Goal: Information Seeking & Learning: Learn about a topic

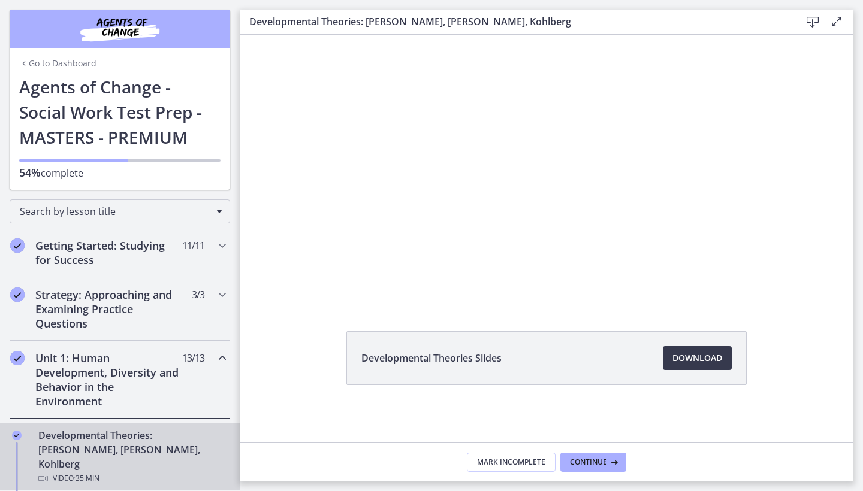
scroll to position [55, 0]
click at [5, 427] on link "Developmental Theories: [PERSON_NAME], [PERSON_NAME], Kohlberg Video · 35 min" at bounding box center [120, 457] width 240 height 67
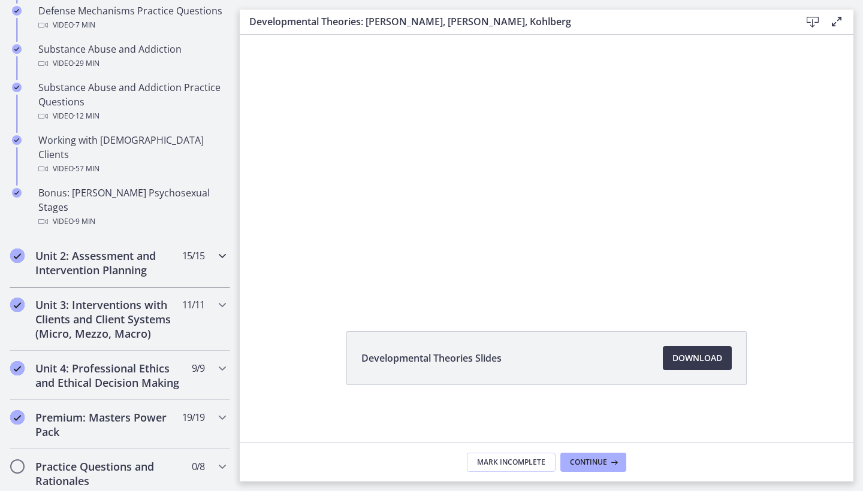
scroll to position [807, 0]
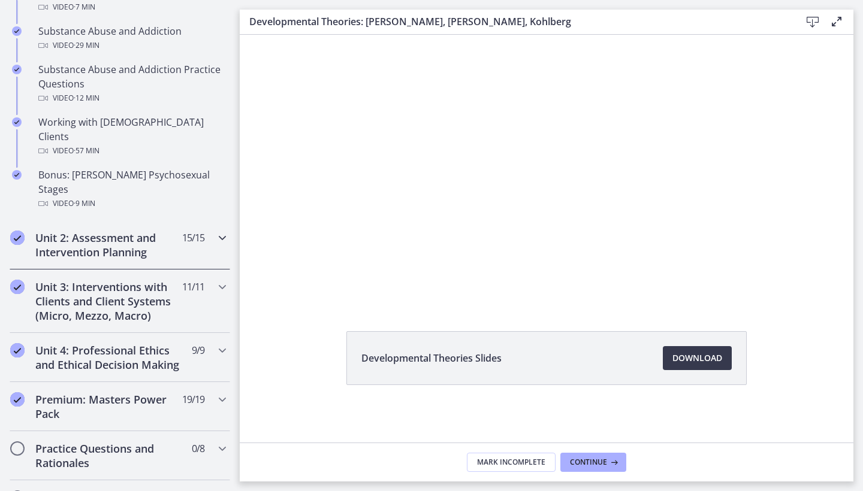
click at [222, 231] on icon "Chapters" at bounding box center [222, 238] width 14 height 14
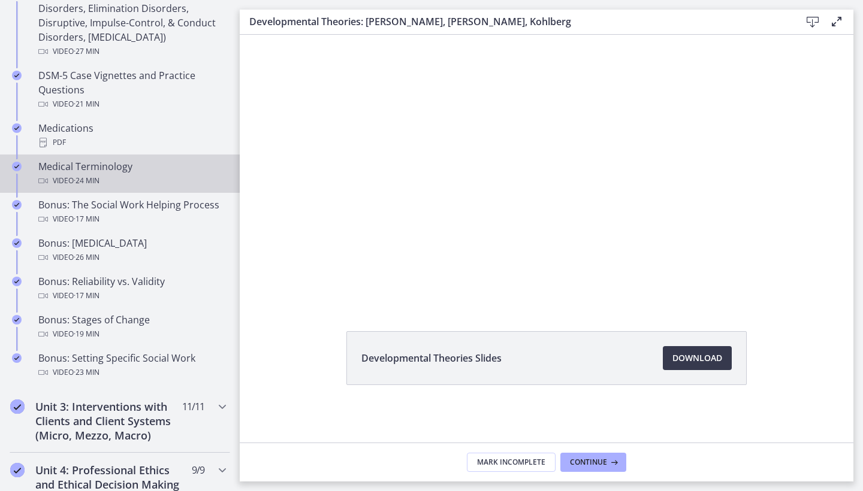
click at [0, 158] on link "Medical Terminology Video · 24 min" at bounding box center [120, 174] width 240 height 38
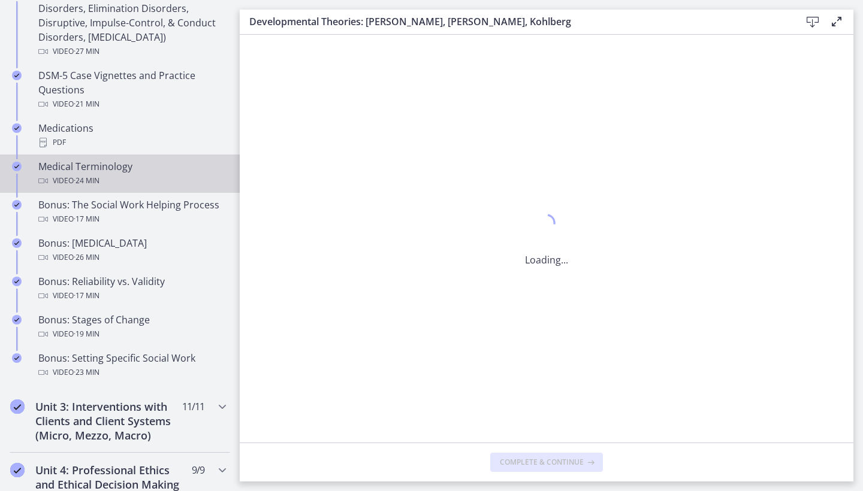
scroll to position [0, 0]
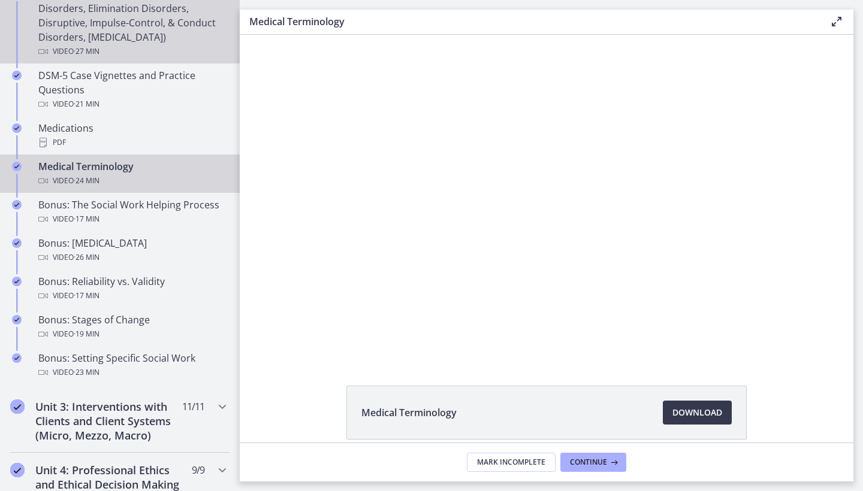
click at [152, 28] on div "DSM 5 - Part 4 (Feeding & Eating Disorders, Elimination Disorders, Disruptive, …" at bounding box center [131, 23] width 187 height 72
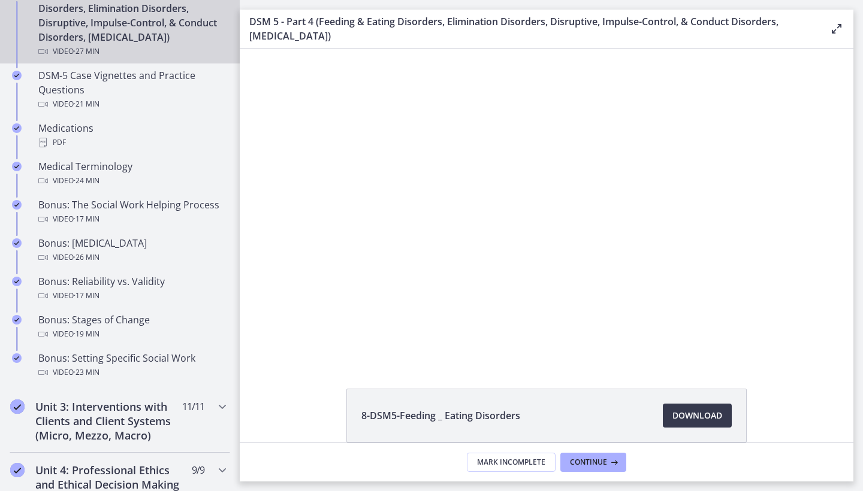
click at [11, 25] on div "Chapters" at bounding box center [17, 27] width 14 height 81
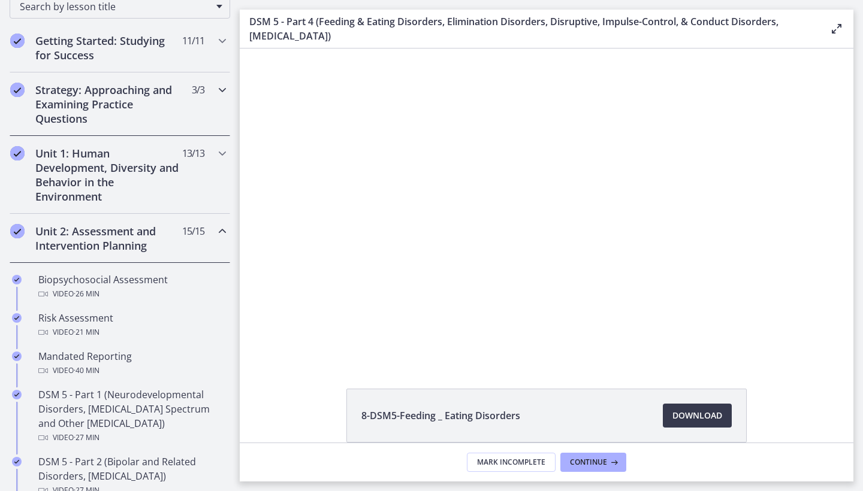
scroll to position [175, 0]
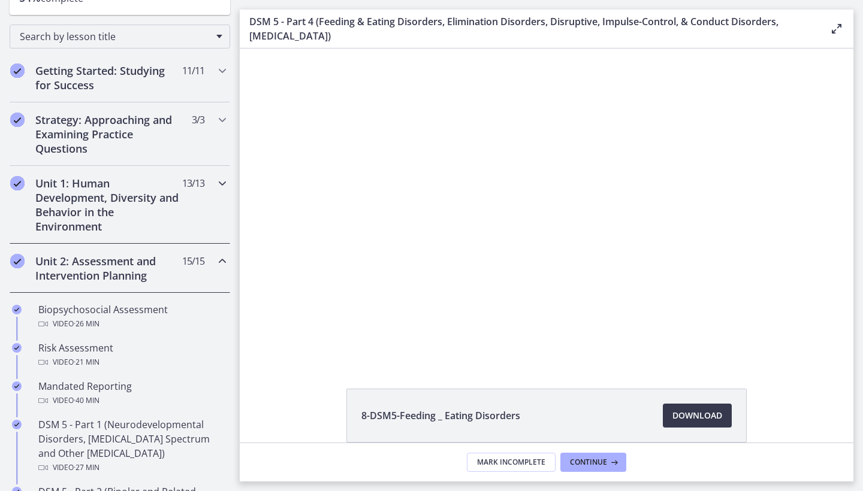
click at [137, 209] on h2 "Unit 1: Human Development, Diversity and Behavior in the Environment" at bounding box center [108, 205] width 146 height 58
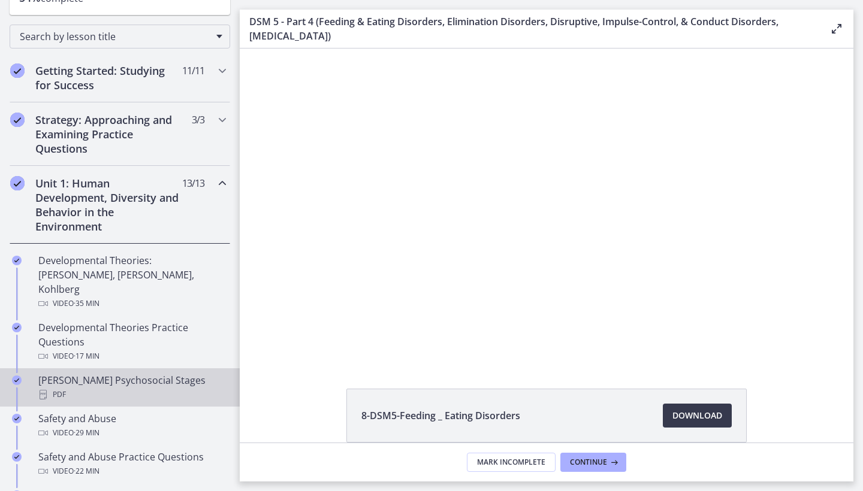
click at [7, 376] on link "[PERSON_NAME] Psychosocial Stages PDF" at bounding box center [120, 388] width 240 height 38
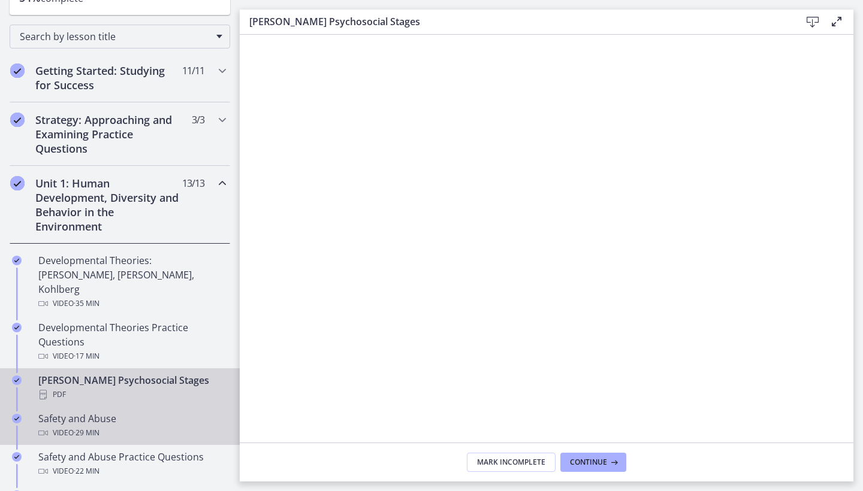
click at [236, 412] on link "Safety and Abuse Video · 29 min" at bounding box center [120, 426] width 240 height 38
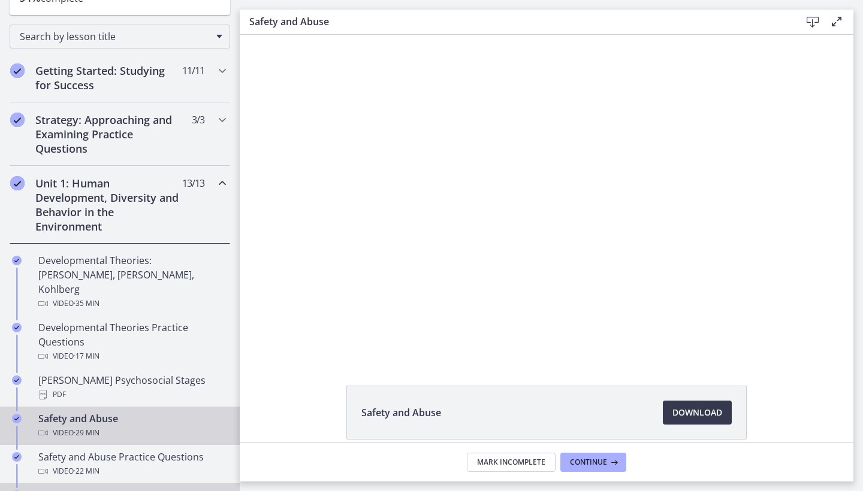
drag, startPoint x: 199, startPoint y: 475, endPoint x: 185, endPoint y: 484, distance: 16.5
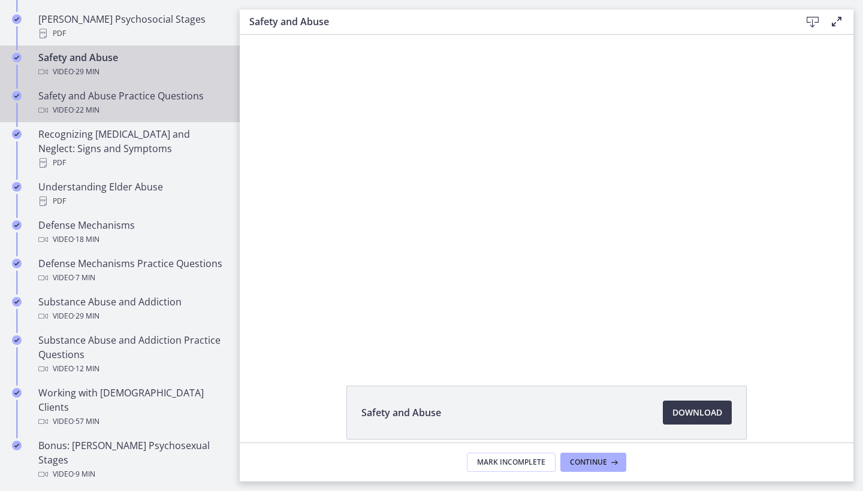
scroll to position [543, 0]
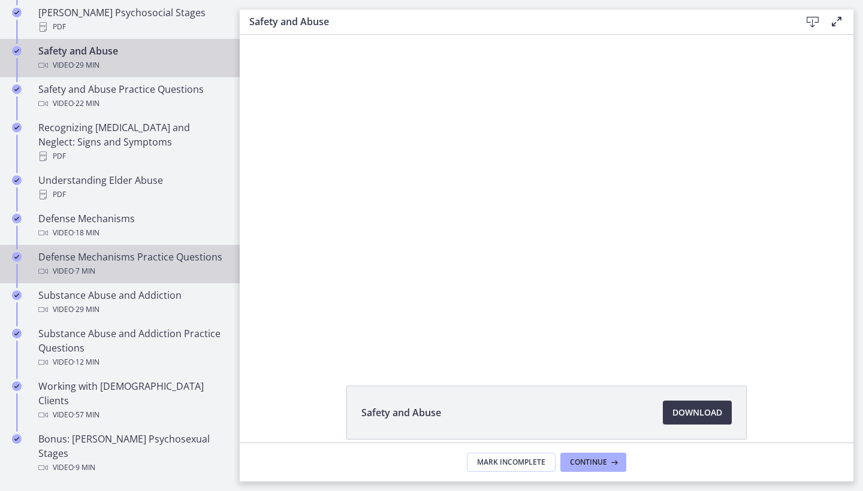
click at [157, 250] on div "Defense Mechanisms Practice Questions Video · 7 min" at bounding box center [131, 264] width 187 height 29
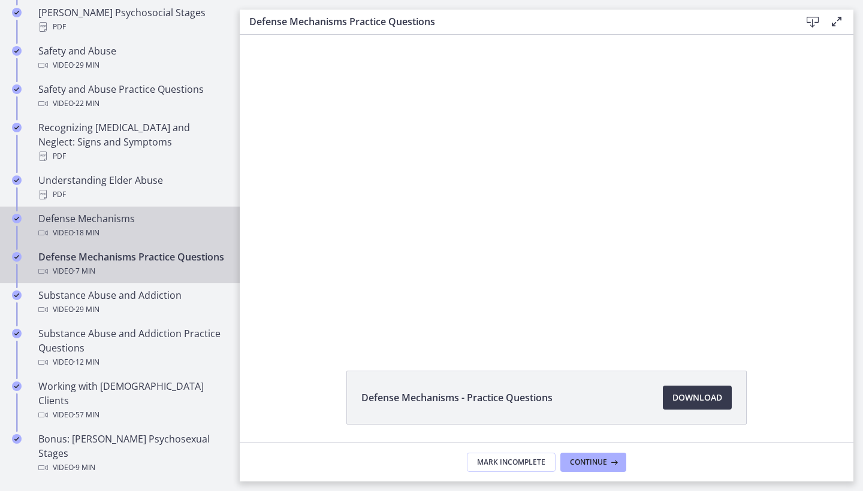
click at [99, 212] on div "Defense Mechanisms Video · 18 min" at bounding box center [131, 226] width 187 height 29
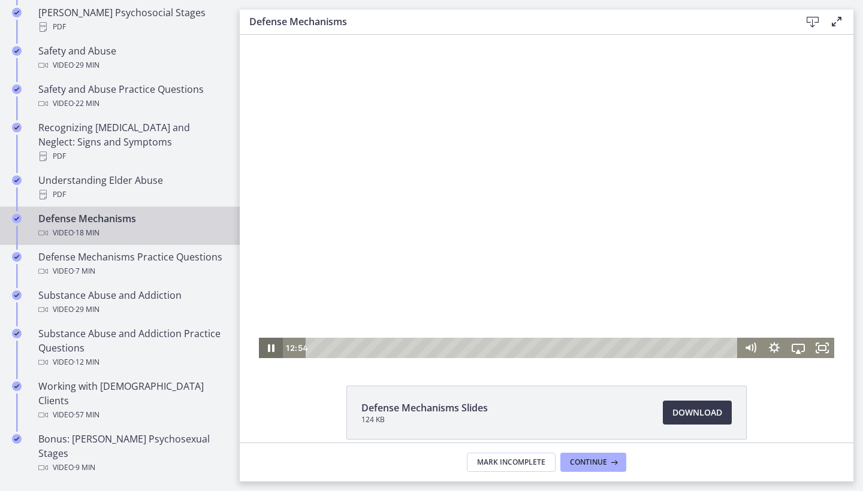
click at [273, 345] on icon "Pause" at bounding box center [271, 349] width 7 height 8
click at [271, 345] on icon "Play Video" at bounding box center [271, 348] width 24 height 20
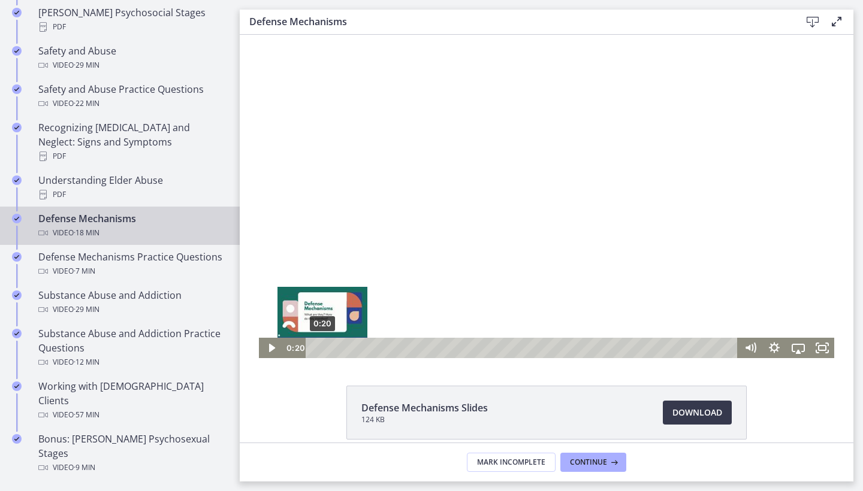
click at [322, 347] on div "0:20" at bounding box center [524, 348] width 418 height 20
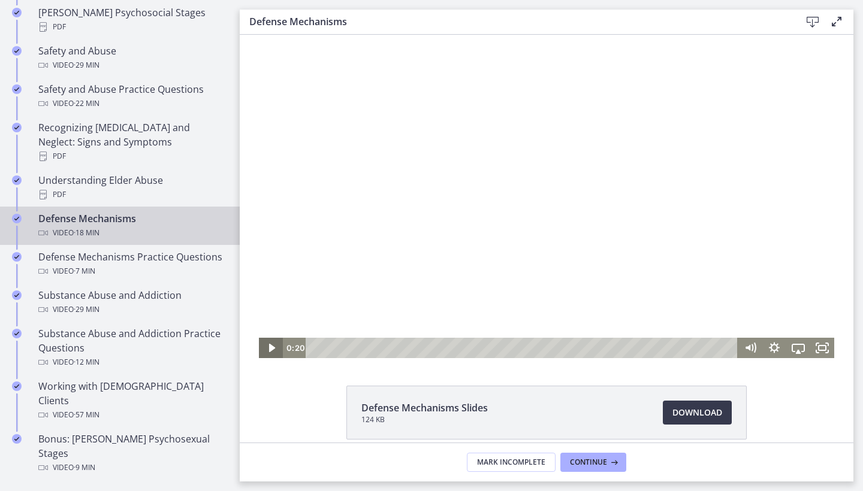
click at [274, 348] on icon "Play Video" at bounding box center [271, 348] width 6 height 8
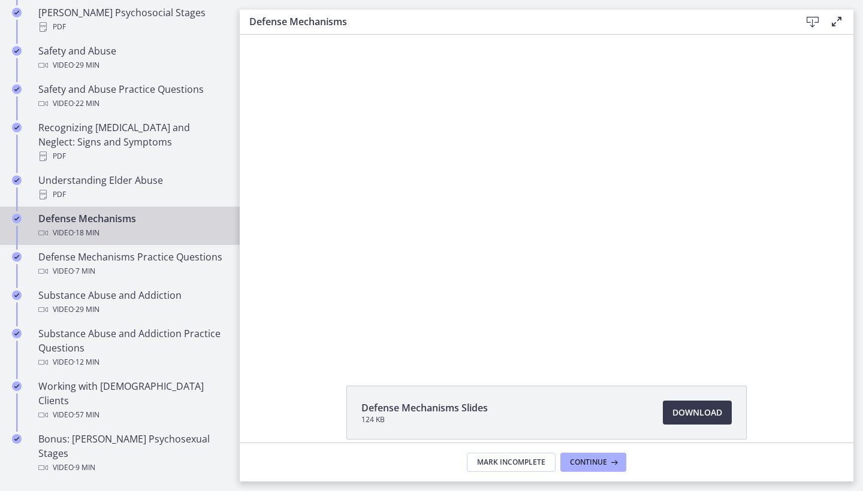
click at [556, 175] on div at bounding box center [546, 197] width 575 height 324
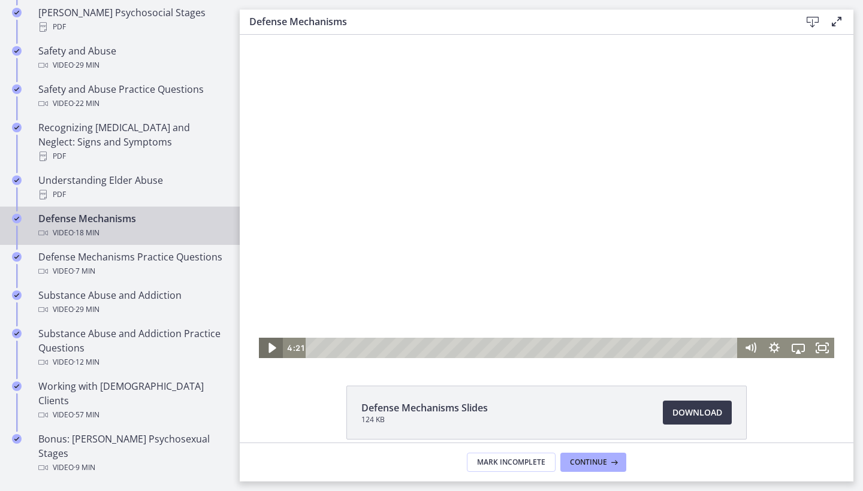
click at [263, 351] on icon "Play Video" at bounding box center [272, 348] width 29 height 25
